Goal: Communication & Community: Ask a question

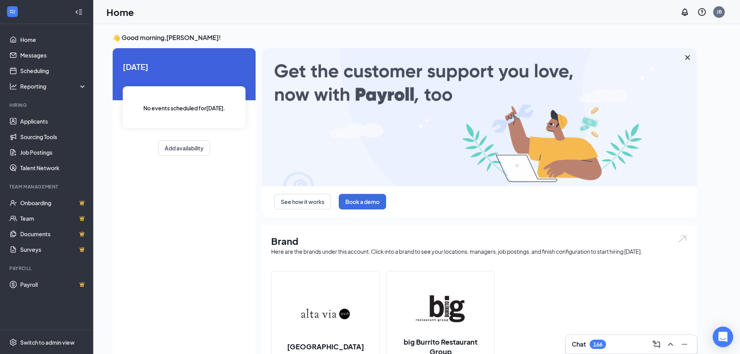
click at [718, 337] on icon "Open Intercom Messenger" at bounding box center [723, 337] width 10 height 10
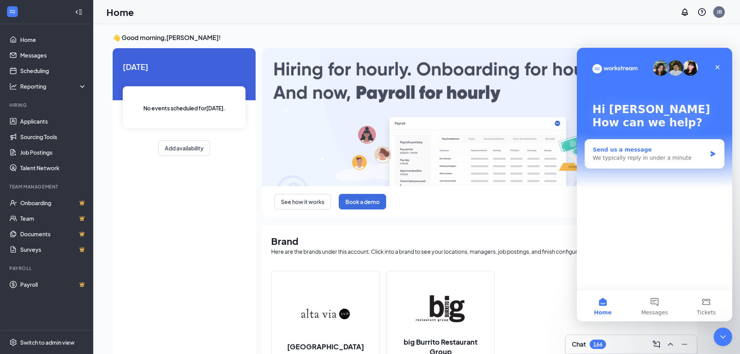
click at [626, 157] on div "We typically reply in under a minute" at bounding box center [650, 158] width 114 height 8
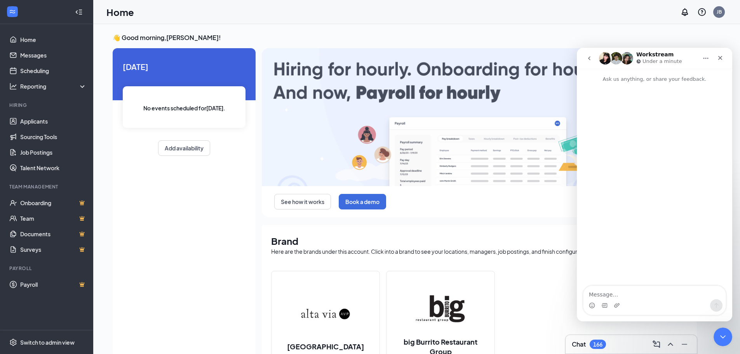
click at [629, 294] on textarea "Message…" at bounding box center [654, 292] width 142 height 13
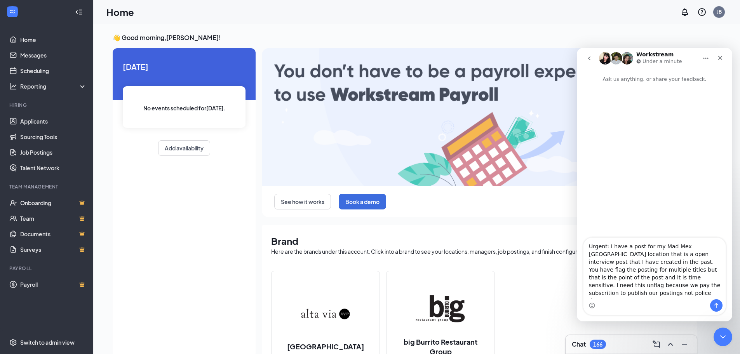
click at [610, 295] on textarea "Urgent: I have a post for my Mad Mex [GEOGRAPHIC_DATA] location that is a open …" at bounding box center [654, 268] width 142 height 61
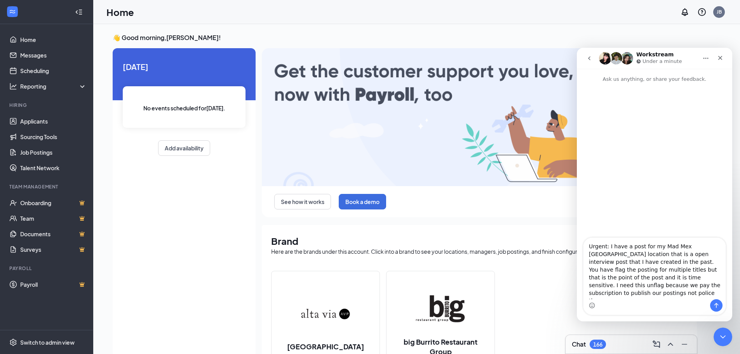
type textarea "Urgent: I have a post for my Mad Mex [GEOGRAPHIC_DATA] location that is a open …"
click at [716, 306] on icon "Send a message…" at bounding box center [716, 305] width 6 height 6
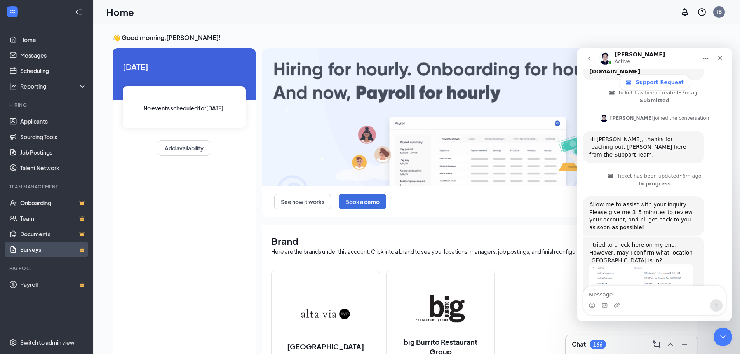
scroll to position [179, 0]
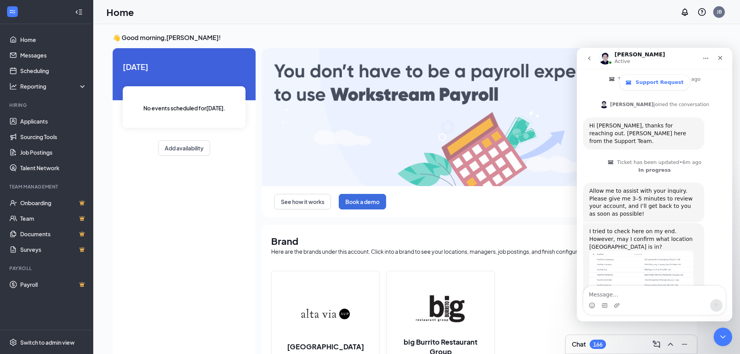
click at [649, 250] on img "Louise says…" at bounding box center [641, 276] width 104 height 52
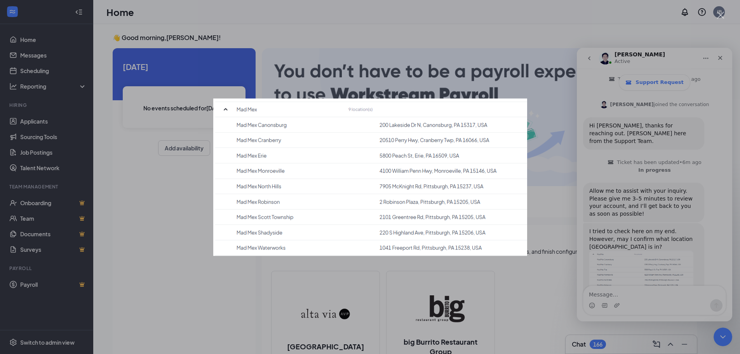
scroll to position [0, 0]
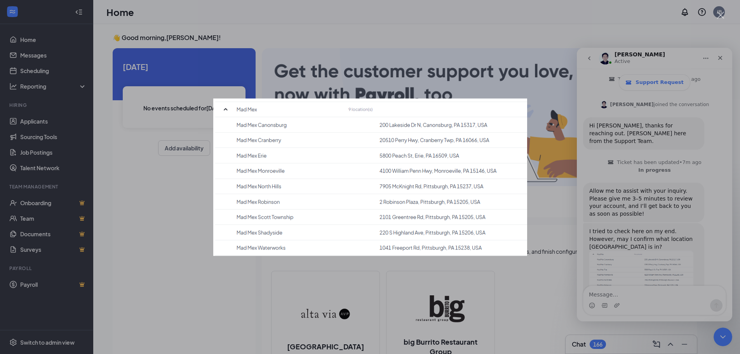
click at [629, 303] on div "Intercom messenger" at bounding box center [370, 177] width 740 height 354
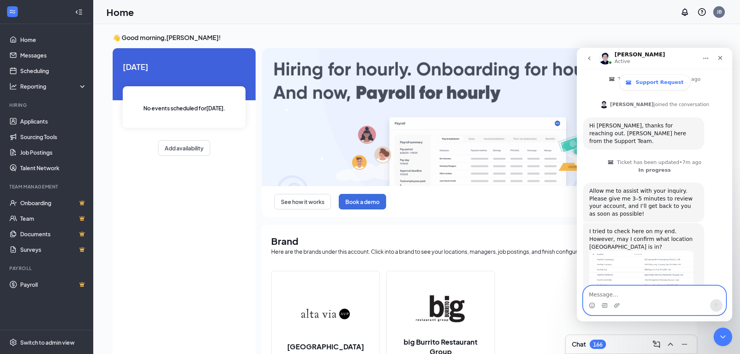
click at [627, 293] on textarea "Message…" at bounding box center [654, 292] width 142 height 13
type textarea "My apologies that is Mad Mex [PERSON_NAME][GEOGRAPHIC_DATA]"
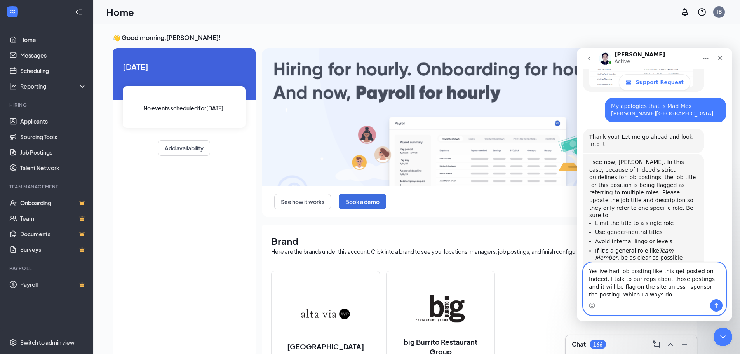
scroll to position [403, 0]
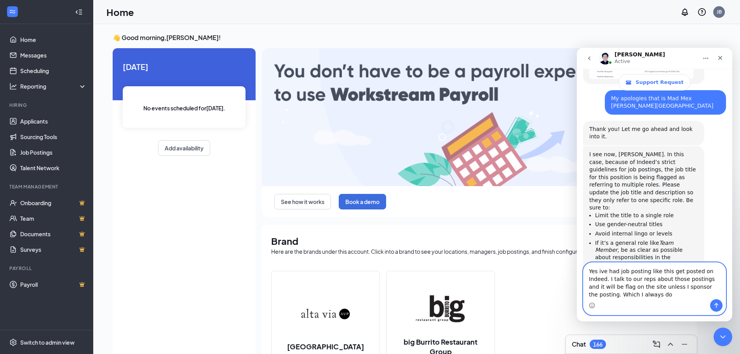
click at [601, 269] on textarea "Yes ive had job posting like this get posted on Indeed. I talk to our reps abou…" at bounding box center [654, 280] width 142 height 36
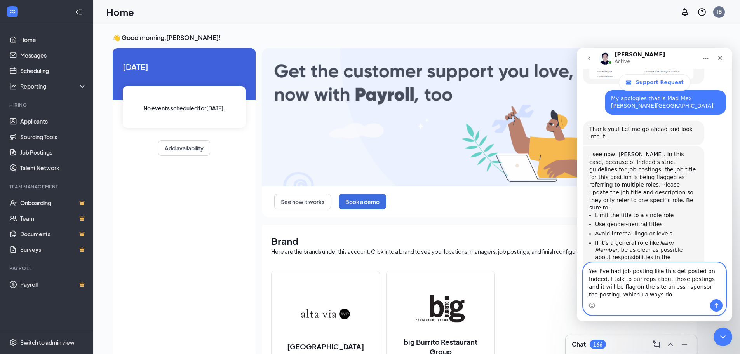
click at [625, 297] on textarea "Yes I've had job posting like this get posted on Indeed. I talk to our reps abo…" at bounding box center [654, 280] width 142 height 36
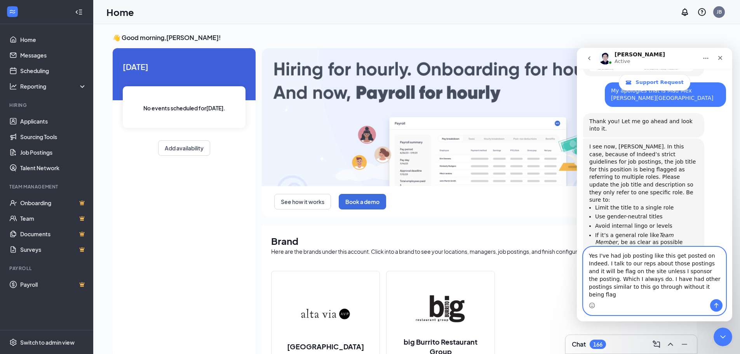
type textarea "Yes I've had job posting like this get posted on Indeed. I talk to our reps abo…"
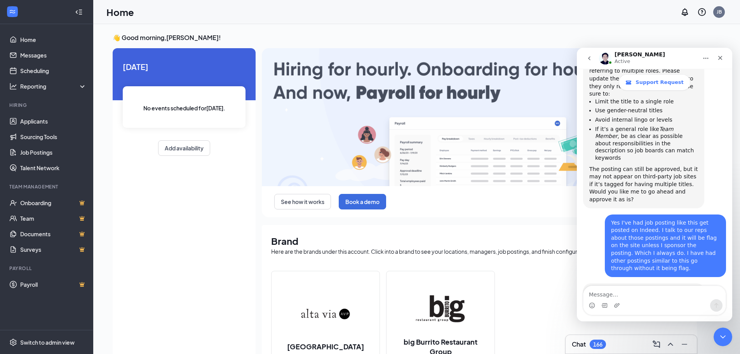
scroll to position [527, 0]
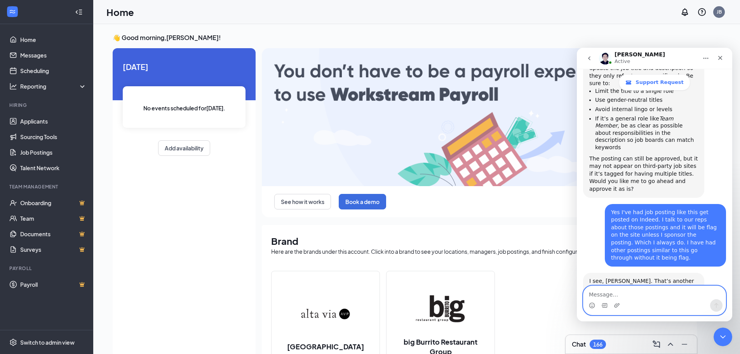
click at [671, 294] on textarea "Message…" at bounding box center [654, 292] width 142 height 13
type textarea "Thank you"
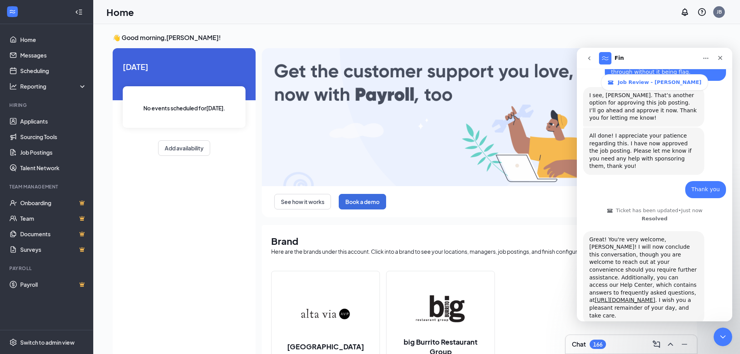
scroll to position [685, 0]
